Goal: Find specific page/section: Find specific page/section

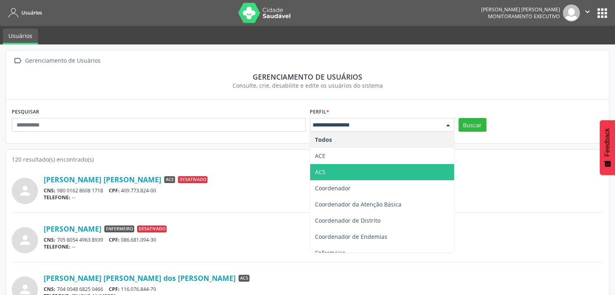
click at [339, 171] on span "ACS" at bounding box center [382, 172] width 144 height 16
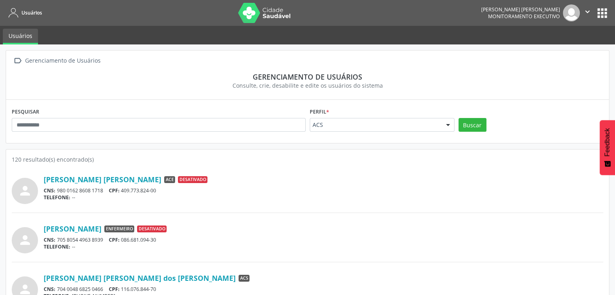
click at [470, 133] on div "Buscar" at bounding box center [530, 127] width 149 height 19
click at [469, 127] on button "Buscar" at bounding box center [472, 125] width 28 height 14
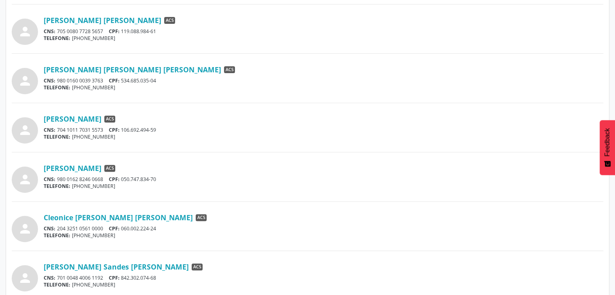
scroll to position [445, 0]
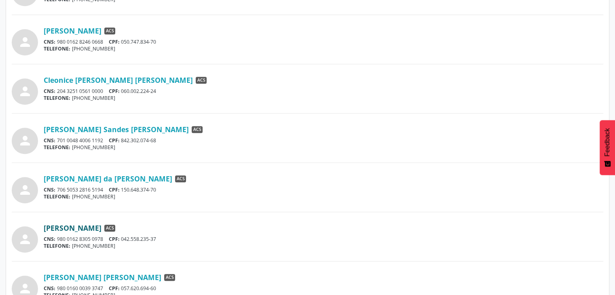
click at [97, 226] on link "[PERSON_NAME]" at bounding box center [73, 228] width 58 height 9
click at [103, 281] on div "[PERSON_NAME] [PERSON_NAME] ACS CNS: 980 0160 0039 3747 CPF: 057.620.694-60 TEL…" at bounding box center [323, 286] width 559 height 26
click at [101, 277] on link "[PERSON_NAME] [PERSON_NAME]" at bounding box center [103, 277] width 118 height 9
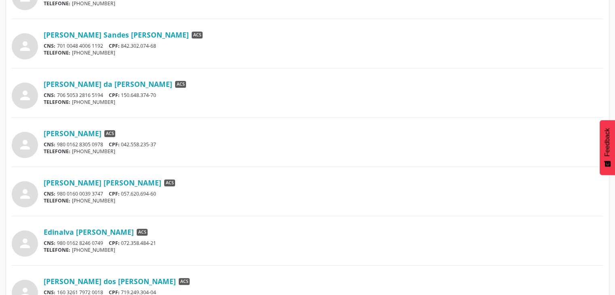
scroll to position [606, 0]
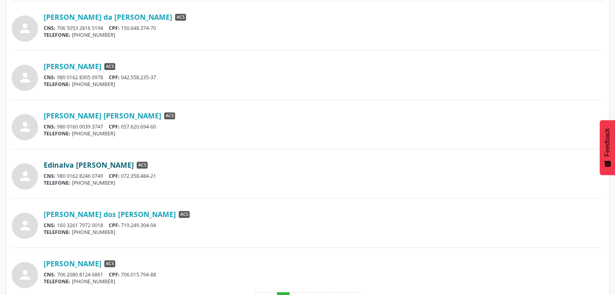
click at [78, 163] on link "Edinalva [PERSON_NAME]" at bounding box center [89, 164] width 90 height 9
click at [107, 215] on link "[PERSON_NAME] dos [PERSON_NAME]" at bounding box center [110, 214] width 132 height 9
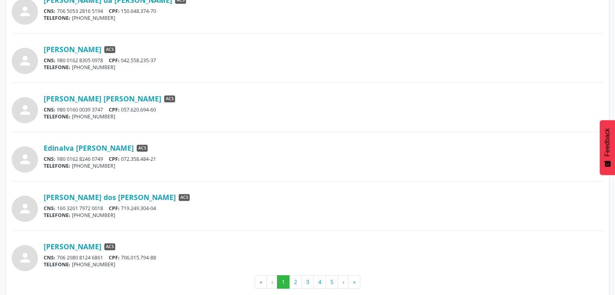
scroll to position [633, 0]
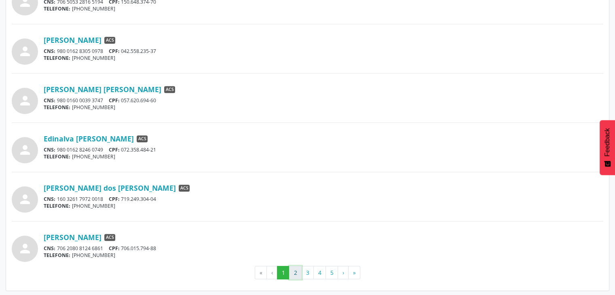
click at [289, 272] on button "2" at bounding box center [295, 273] width 13 height 14
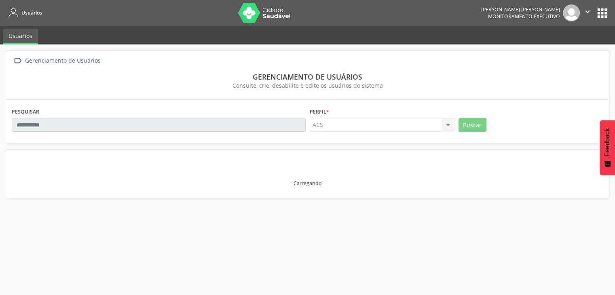
scroll to position [0, 0]
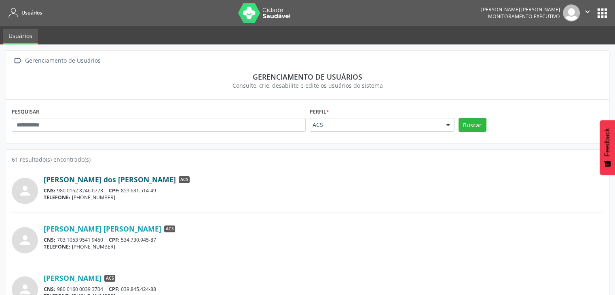
click at [86, 180] on link "[PERSON_NAME] dos [PERSON_NAME]" at bounding box center [110, 179] width 132 height 9
click at [106, 232] on link "[PERSON_NAME] [PERSON_NAME]" at bounding box center [103, 228] width 118 height 9
click at [74, 282] on link "[PERSON_NAME]" at bounding box center [73, 278] width 58 height 9
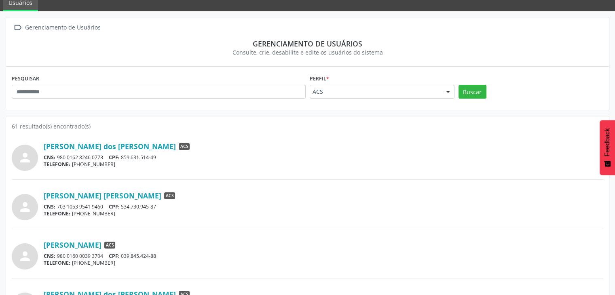
scroll to position [81, 0]
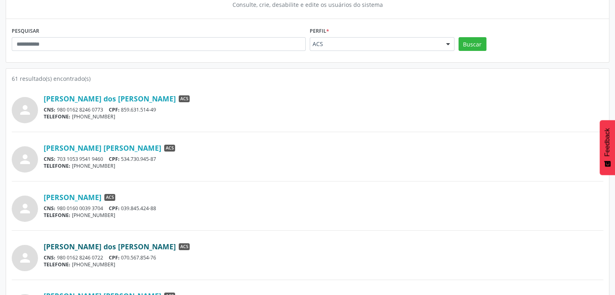
click at [108, 245] on link "[PERSON_NAME] dos [PERSON_NAME]" at bounding box center [110, 246] width 132 height 9
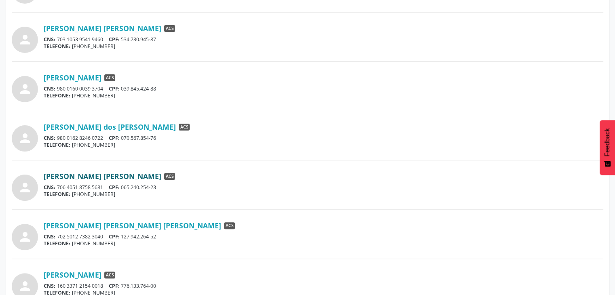
scroll to position [202, 0]
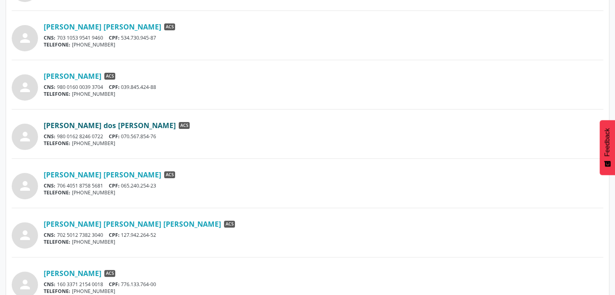
click at [116, 127] on link "[PERSON_NAME] dos [PERSON_NAME]" at bounding box center [110, 125] width 132 height 9
click at [88, 176] on link "[PERSON_NAME] [PERSON_NAME]" at bounding box center [103, 174] width 118 height 9
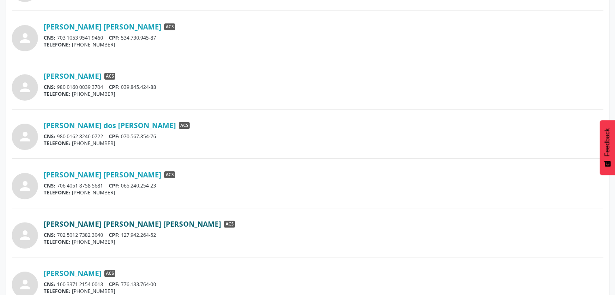
click at [97, 220] on link "[PERSON_NAME] [PERSON_NAME] [PERSON_NAME]" at bounding box center [132, 223] width 177 height 9
click at [86, 271] on link "[PERSON_NAME]" at bounding box center [73, 273] width 58 height 9
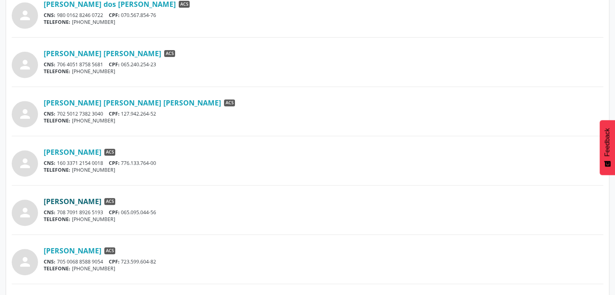
click at [101, 204] on link "[PERSON_NAME]" at bounding box center [73, 201] width 58 height 9
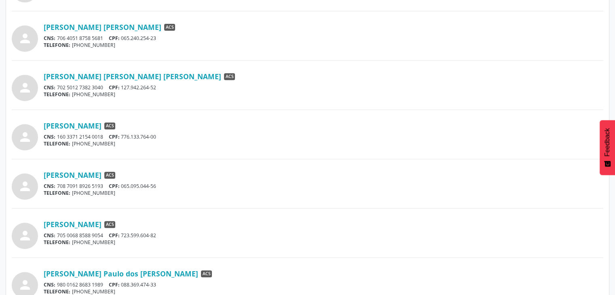
scroll to position [364, 0]
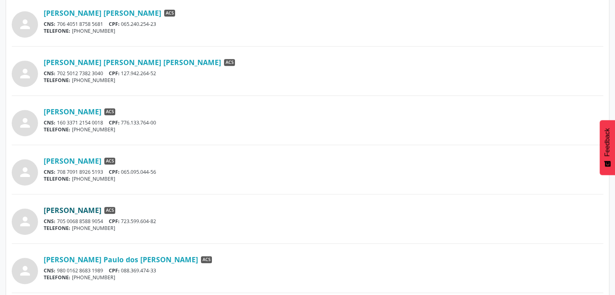
click at [69, 209] on link "[PERSON_NAME]" at bounding box center [73, 210] width 58 height 9
